Goal: Navigation & Orientation: Find specific page/section

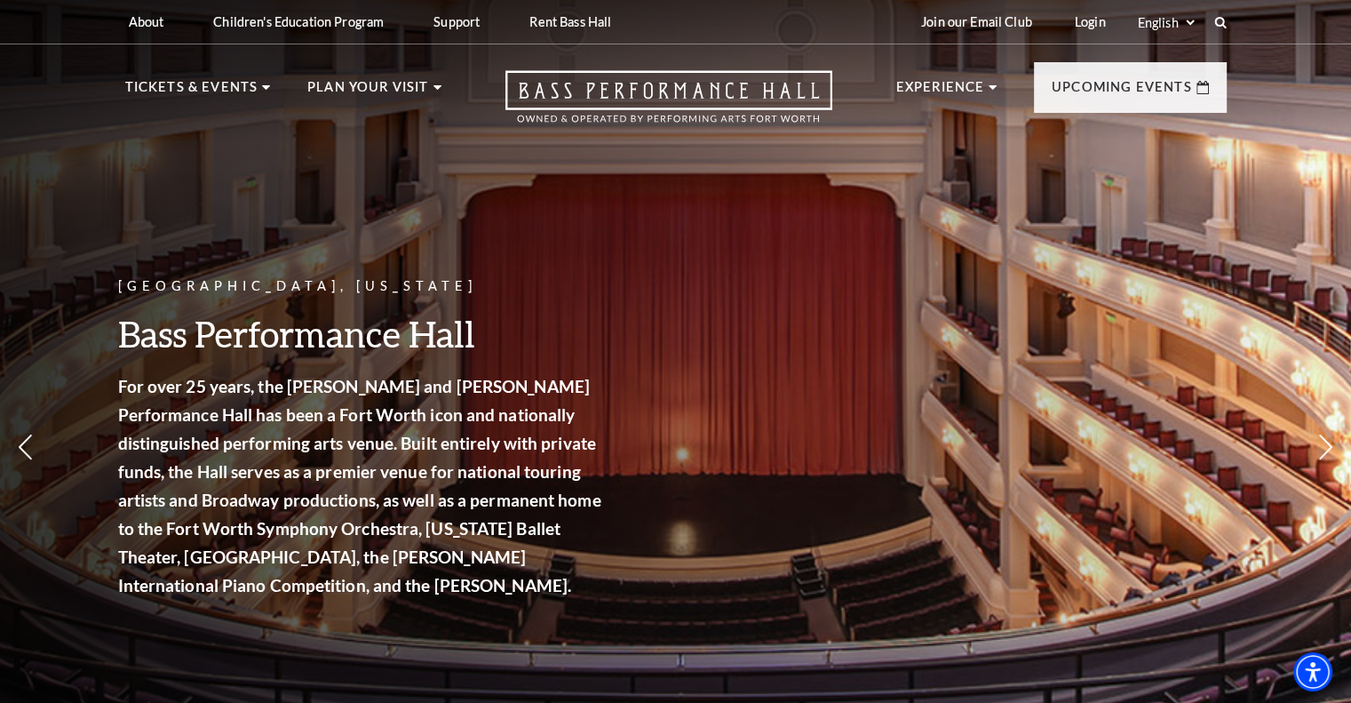
click at [1191, 22] on select "Select: English Español" at bounding box center [1165, 22] width 63 height 17
select select "en|es"
click at [1134, 14] on select "Select: English Español" at bounding box center [1165, 22] width 63 height 17
click at [1170, 23] on select "Select: English Español" at bounding box center [1165, 22] width 63 height 17
select select "en|es"
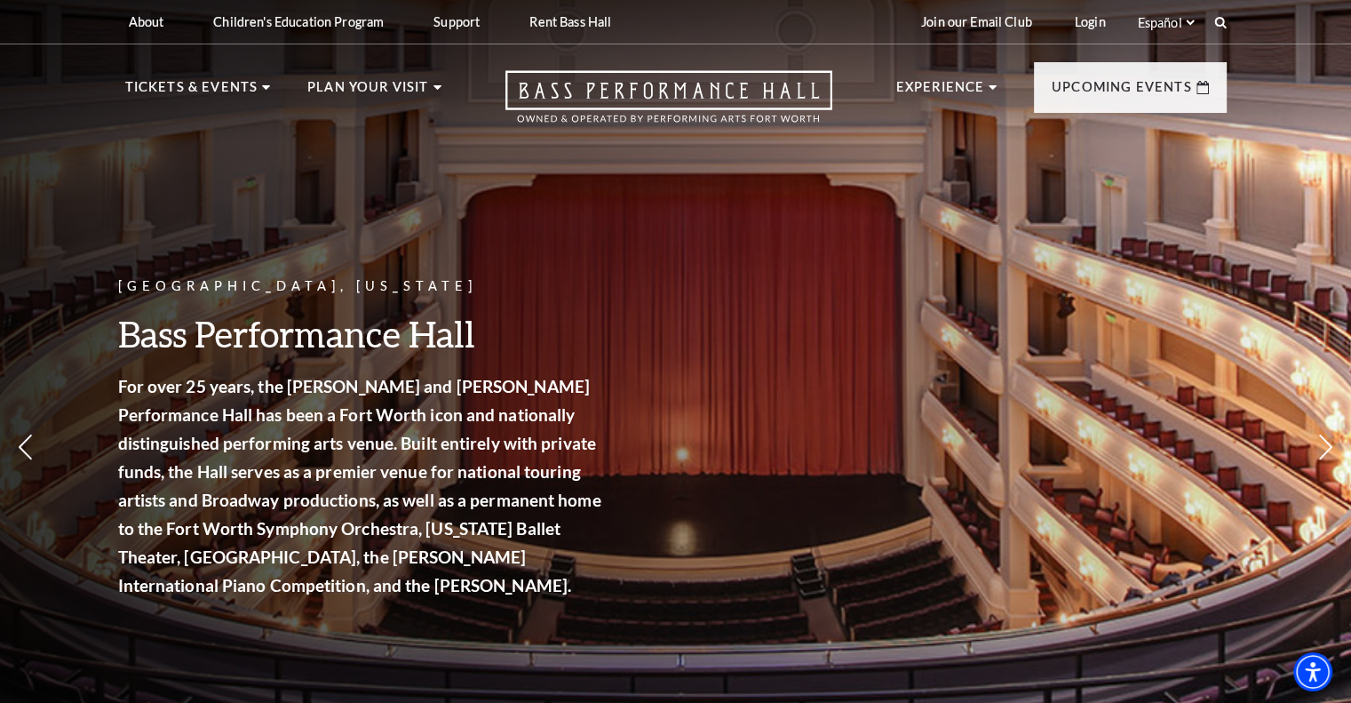
click at [1134, 14] on select "Select: English Español" at bounding box center [1165, 22] width 63 height 17
